Goal: Find specific page/section: Find specific page/section

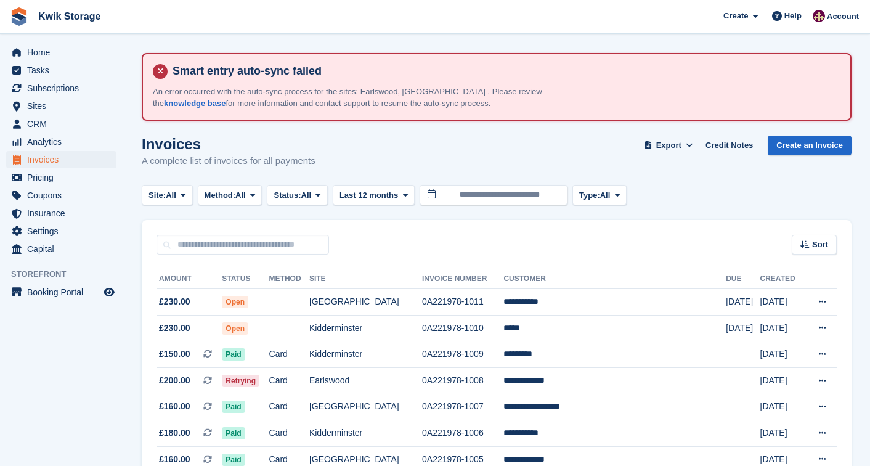
scroll to position [411, 0]
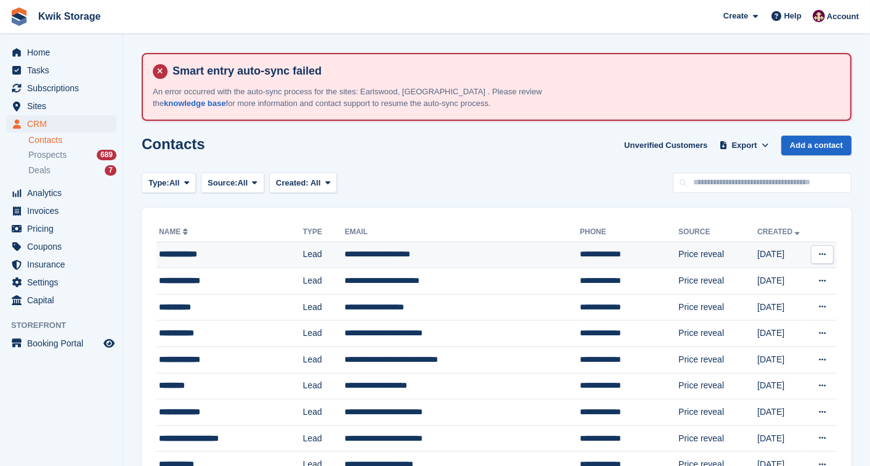
click at [208, 245] on td "**********" at bounding box center [230, 255] width 147 height 27
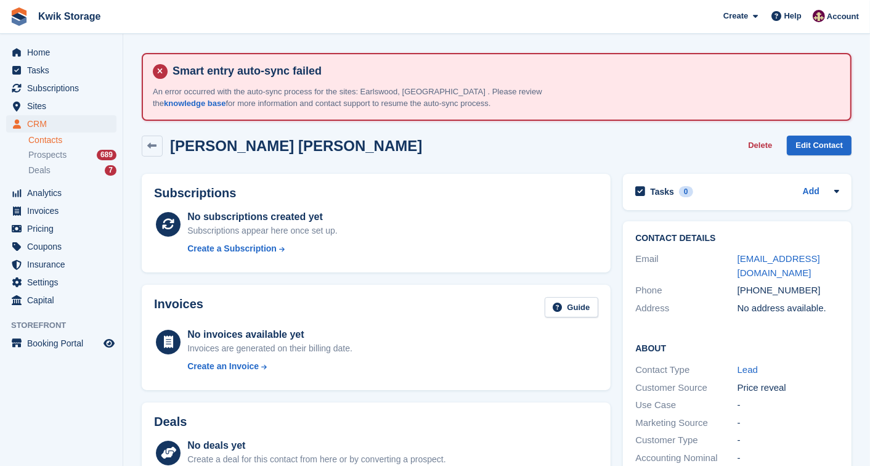
scroll to position [27, 0]
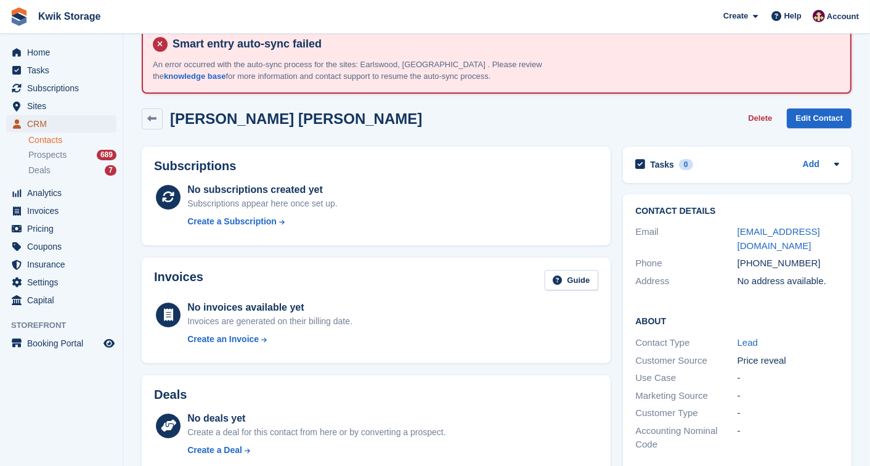
click at [28, 127] on span "CRM" at bounding box center [64, 123] width 74 height 17
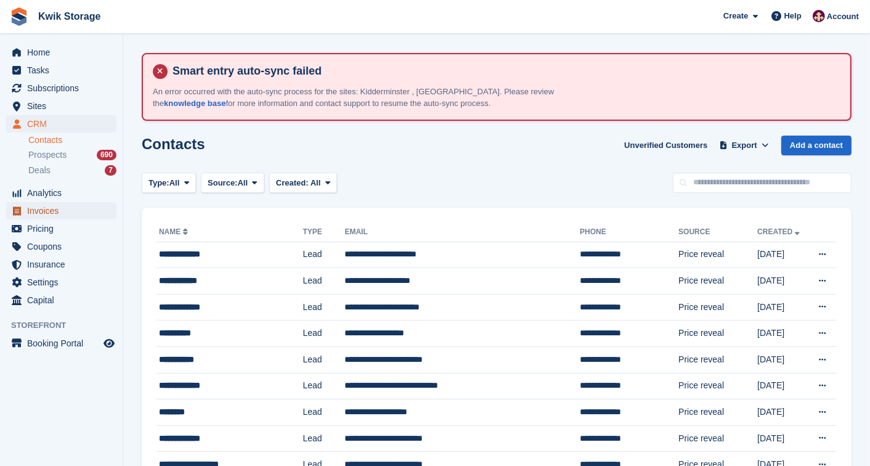
click at [36, 212] on span "Invoices" at bounding box center [64, 210] width 74 height 17
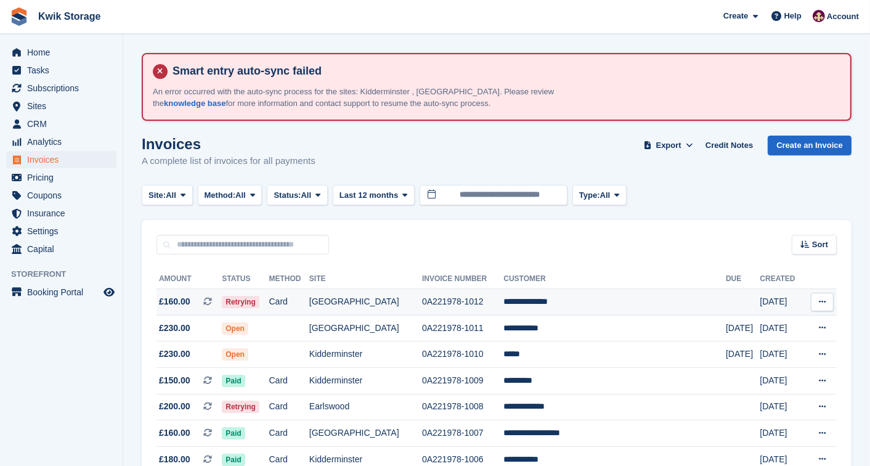
click at [309, 304] on td "Card" at bounding box center [289, 302] width 40 height 27
